Goal: Information Seeking & Learning: Learn about a topic

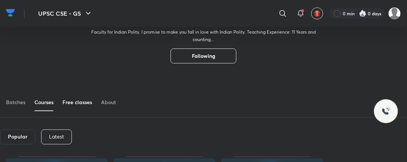
click at [74, 99] on div "Free classes" at bounding box center [77, 102] width 30 height 7
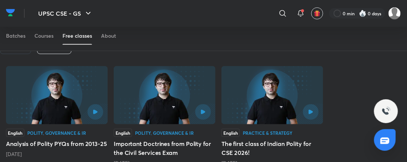
scroll to position [142, 0]
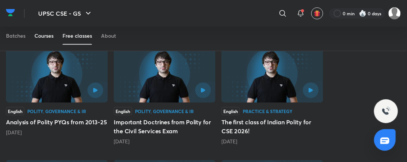
click at [37, 40] on link "Courses" at bounding box center [43, 36] width 19 height 18
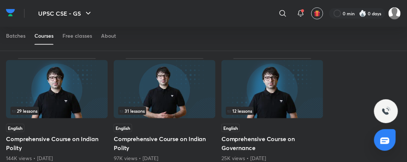
scroll to position [142, 0]
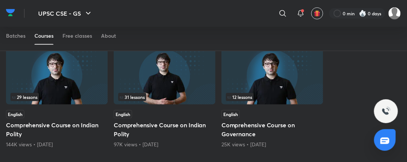
click at [71, 92] on img at bounding box center [57, 75] width 102 height 58
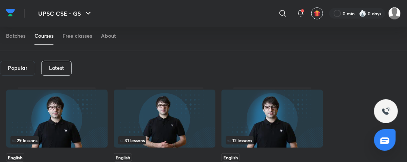
scroll to position [67, 0]
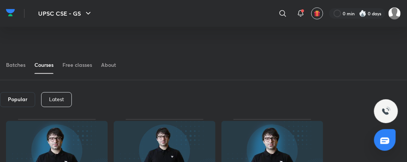
click at [60, 98] on p "Latest" at bounding box center [56, 99] width 15 height 6
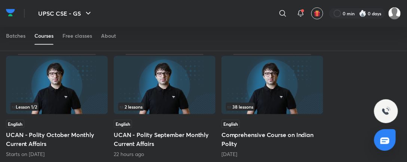
scroll to position [142, 0]
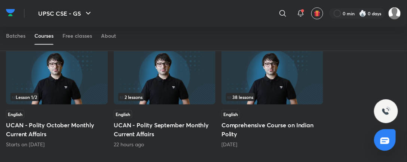
click at [176, 81] on img at bounding box center [165, 75] width 102 height 58
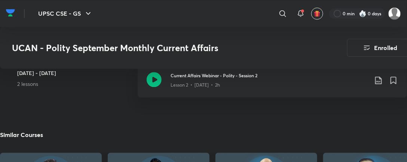
scroll to position [354, 0]
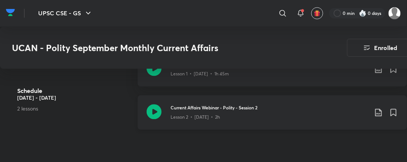
click at [158, 109] on icon at bounding box center [154, 112] width 15 height 15
